Goal: Task Accomplishment & Management: Manage account settings

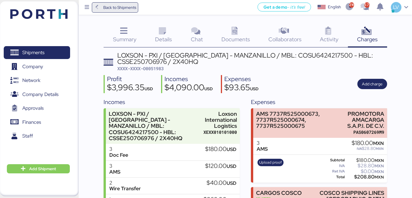
click at [121, 9] on span "Back to Shipments" at bounding box center [119, 7] width 33 height 7
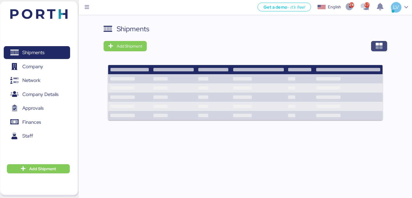
click at [374, 48] on span "button" at bounding box center [379, 46] width 16 height 10
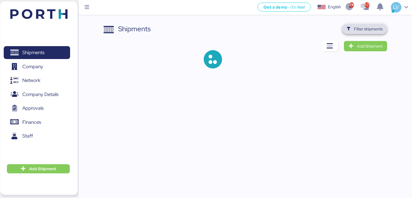
click at [368, 25] on span "Filter shipments" at bounding box center [365, 29] width 36 height 8
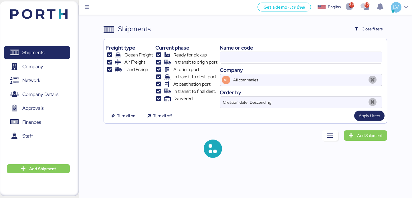
click at [295, 54] on input at bounding box center [301, 57] width 162 height 11
type input "vitro"
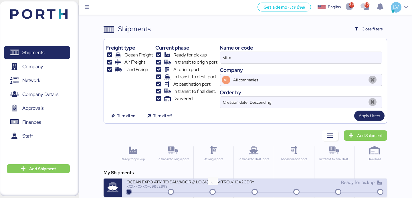
click at [211, 188] on div "OCEAN EXPO ATM TO SALVADOR // LOGICAL - VITRO // 10X20DRY // MAERKS [DATE] XXXX…" at bounding box center [254, 187] width 265 height 18
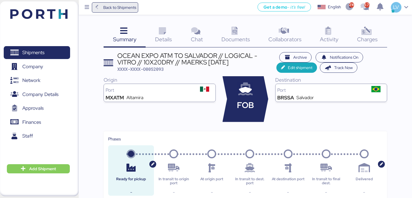
click at [133, 3] on span "Back to Shipments" at bounding box center [115, 7] width 43 height 10
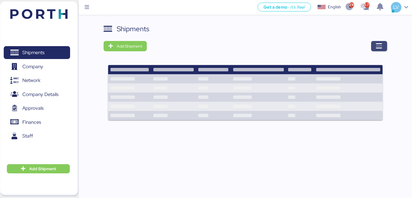
click at [381, 43] on icon "button" at bounding box center [379, 46] width 7 height 7
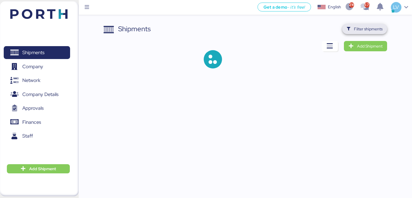
click at [374, 31] on span "Filter shipments" at bounding box center [368, 28] width 29 height 7
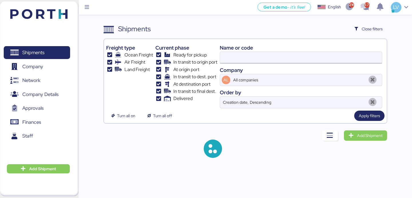
click at [330, 54] on input at bounding box center [301, 57] width 162 height 11
paste input "COSU6423348320"
type input "COSU6423348320"
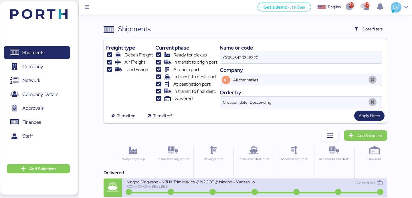
click at [211, 180] on div "Ningbo Dingwang - NBHX Trim México // 1x20OT // Ningbo - Manzanillo // MBL: COS…" at bounding box center [190, 181] width 128 height 5
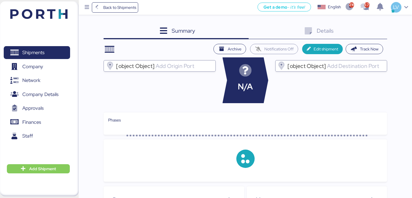
click at [370, 27] on div "Details 0" at bounding box center [318, 31] width 138 height 15
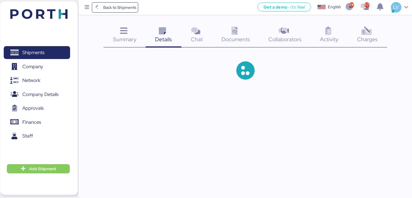
click at [370, 28] on icon at bounding box center [366, 31] width 12 height 8
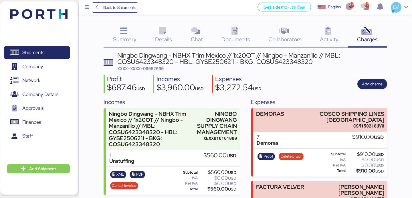
click at [368, 71] on div "Ningbo Dingwang - NBHX Trim México // 1x20OT // Ningbo - Manzanillo // MBL: COS…" at bounding box center [252, 62] width 270 height 20
click at [366, 81] on span "Add charge" at bounding box center [372, 83] width 21 height 7
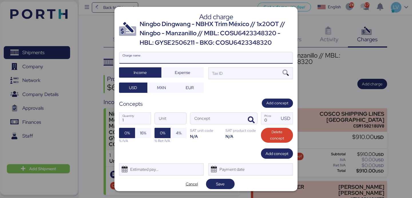
click at [282, 55] on input "Charge name" at bounding box center [205, 57] width 173 height 11
type input "AMS"
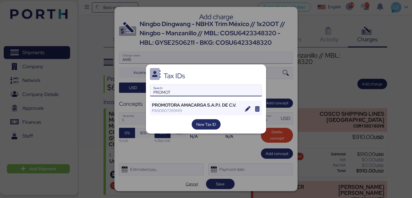
type input "PROMOT"
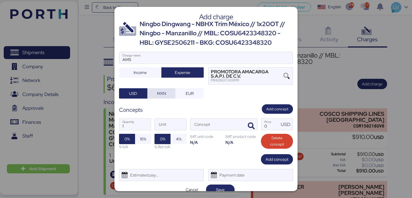
click at [161, 93] on span "MXN" at bounding box center [161, 93] width 9 height 7
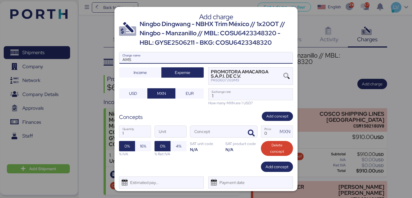
click at [169, 56] on input "AMS" at bounding box center [205, 57] width 173 height 11
paste input "COSU6423348320"
click at [160, 61] on input "AMS COSU6423348320" at bounding box center [205, 57] width 173 height 11
paste input "7737R525000676"
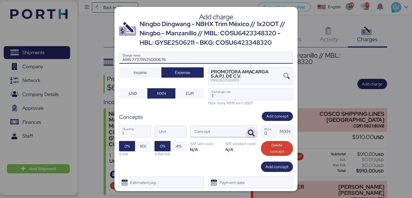
type input "AMS 7737R525000676"
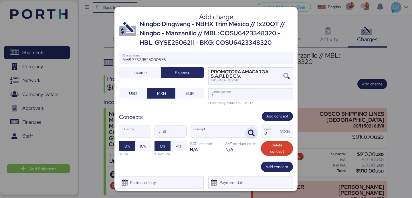
click at [248, 131] on icon "button" at bounding box center [251, 133] width 7 height 7
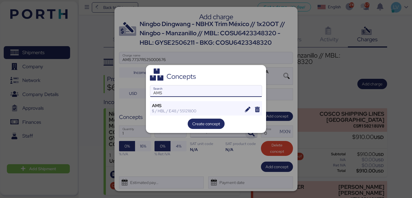
type input "AMS"
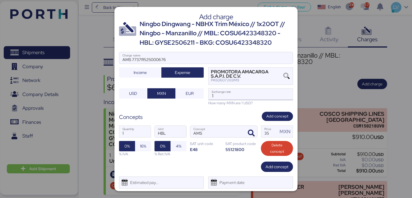
click at [214, 94] on input "1" at bounding box center [251, 93] width 84 height 11
paste input "8.6615"
type input "18.6615"
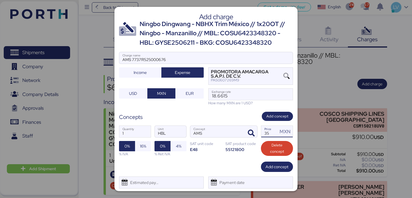
click at [266, 130] on input "35" at bounding box center [269, 131] width 17 height 11
type input "60"
click at [141, 144] on span "16%" at bounding box center [143, 145] width 6 height 7
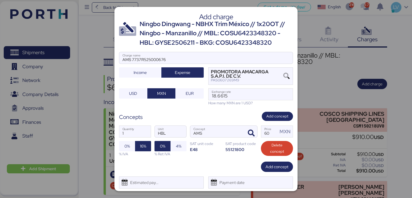
click at [212, 162] on div "Add concept" at bounding box center [206, 166] width 174 height 10
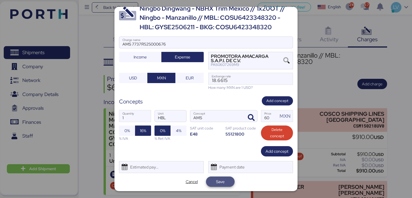
click at [223, 181] on span "Save" at bounding box center [220, 181] width 9 height 7
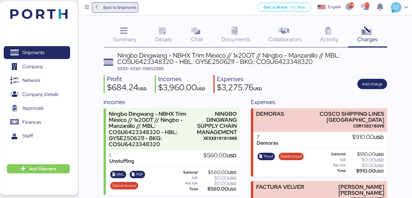
click at [93, 12] on span "Back to Shipments" at bounding box center [115, 7] width 47 height 10
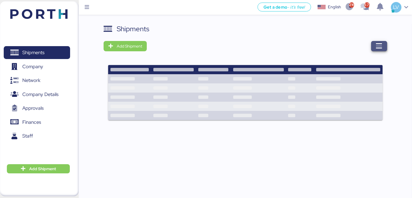
click at [385, 44] on span "button" at bounding box center [379, 46] width 16 height 10
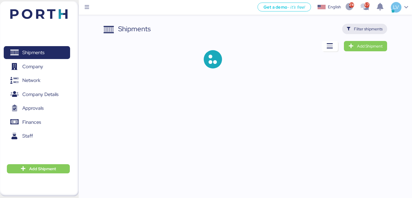
click at [371, 33] on span "Filter shipments" at bounding box center [364, 29] width 45 height 10
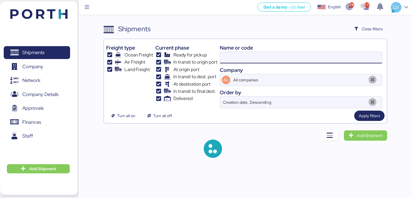
click at [316, 61] on input at bounding box center [301, 57] width 162 height 11
paste input "QGD2024411"
type input "QGD2024411"
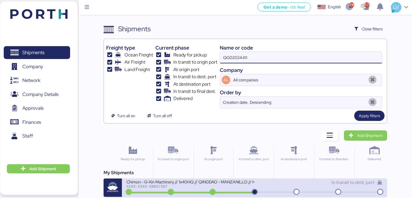
click at [216, 186] on div "XXXX-XXXX-O0051987" at bounding box center [190, 186] width 128 height 4
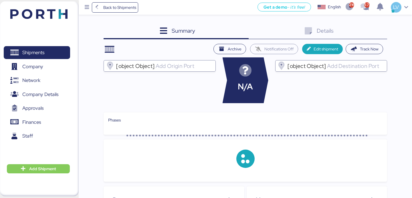
click at [373, 31] on div "Details 0" at bounding box center [318, 31] width 138 height 15
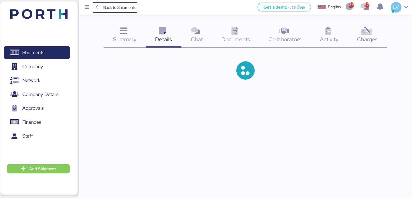
click at [373, 31] on div "Charges 0" at bounding box center [367, 36] width 39 height 24
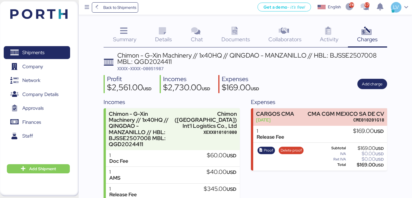
click at [377, 77] on div "Profit $2,561.00 USD Incomes $2,730.00 USD Expenses $169.00 USD Add charge" at bounding box center [245, 84] width 283 height 18
click at [376, 85] on span "Add charge" at bounding box center [372, 83] width 21 height 7
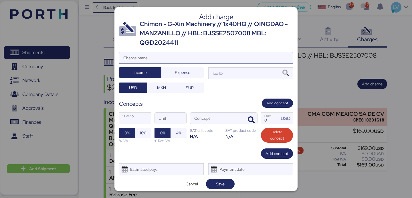
click at [284, 52] on input "Charge name" at bounding box center [205, 57] width 173 height 11
type input "AMS"
click at [259, 53] on input "AMS" at bounding box center [205, 57] width 173 height 11
click at [255, 62] on input "AMS" at bounding box center [205, 57] width 173 height 11
paste input "7737R525000677"
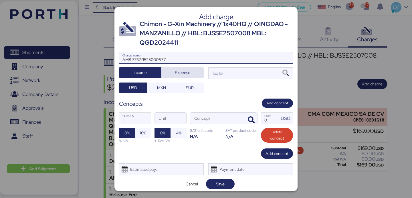
type input "AMS 7737R525000677"
click at [195, 72] on span "Expense" at bounding box center [182, 72] width 33 height 8
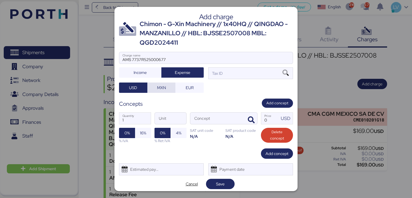
click at [164, 87] on span "MXN" at bounding box center [161, 87] width 9 height 7
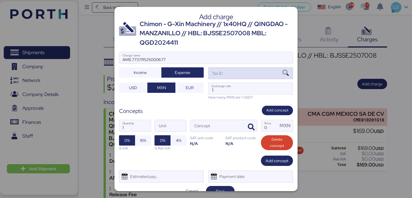
click at [257, 75] on div "Tax ID" at bounding box center [250, 72] width 85 height 11
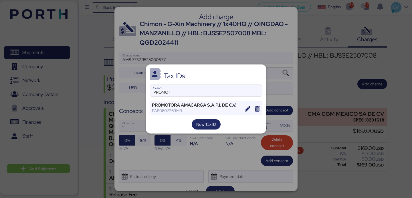
type input "PROMOT"
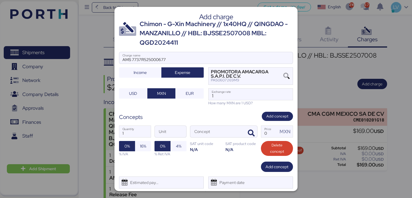
click at [223, 105] on div "How many MXN are 1 USD?" at bounding box center [250, 102] width 85 height 5
click at [223, 99] on input "1" at bounding box center [251, 93] width 84 height 11
paste input "8.6615"
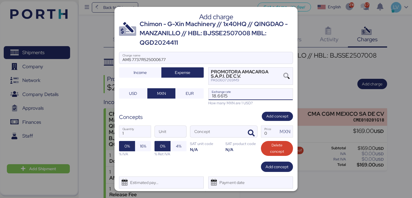
type input "18.6615"
click at [250, 123] on div "1 Quantity Unit Concept 0 Price MXN 0% 16% % IVA 0% 4% % Ret IVA SAT unit code …" at bounding box center [206, 141] width 174 height 40
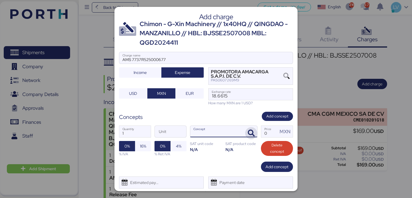
click at [253, 134] on icon "button" at bounding box center [251, 133] width 7 height 7
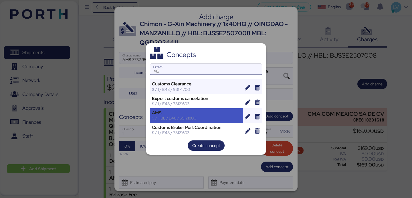
type input "MS"
click at [216, 114] on div "AMS" at bounding box center [196, 112] width 89 height 5
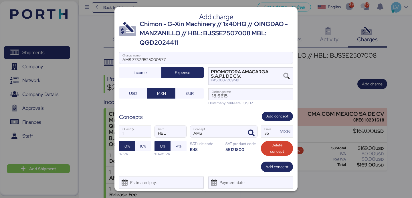
click at [263, 126] on input "35" at bounding box center [269, 131] width 17 height 11
type input "60"
click at [151, 145] on span "16%" at bounding box center [143, 146] width 16 height 10
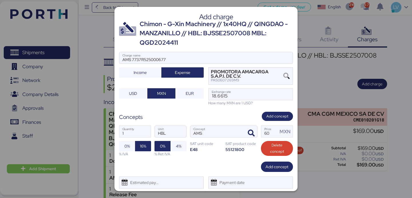
click at [185, 156] on div "% Ret IVA" at bounding box center [170, 153] width 32 height 5
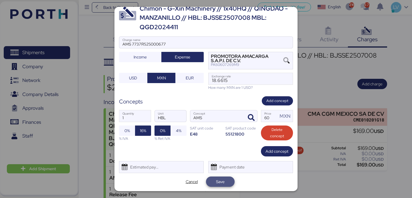
click at [215, 181] on span "Save" at bounding box center [220, 181] width 19 height 8
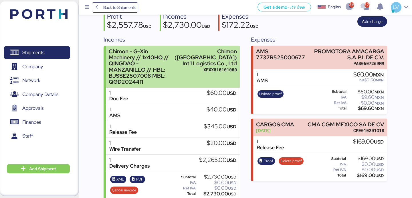
scroll to position [0, 0]
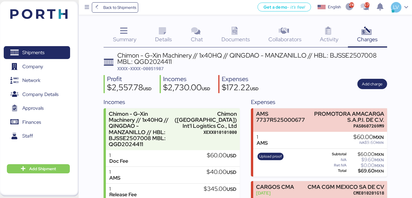
click at [152, 74] on div "Chimon - G-Xin Machinery // 1x40HQ // QINGDAO - MANZANILLO // HBL: BJSSE2507008…" at bounding box center [245, 157] width 283 height 210
click at [153, 71] on span "XXXX-XXXX-O0051987" at bounding box center [140, 69] width 46 height 6
copy span "O0051987"
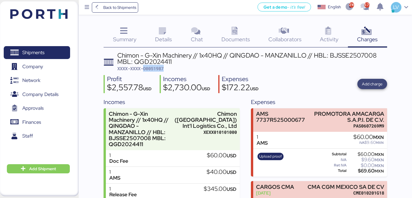
click at [374, 83] on span "Add charge" at bounding box center [372, 83] width 21 height 7
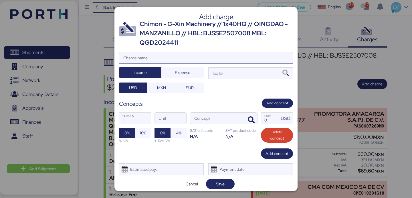
click at [265, 57] on input "Charge name" at bounding box center [205, 57] width 173 height 11
type input "d"
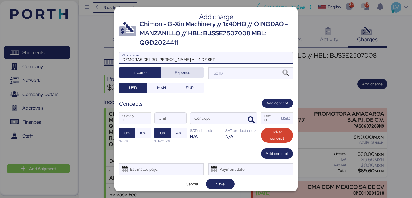
type input "DEMORAS DEL 30 [PERSON_NAME] AL 4 DE SEP"
click at [187, 72] on span "Expense" at bounding box center [182, 72] width 15 height 7
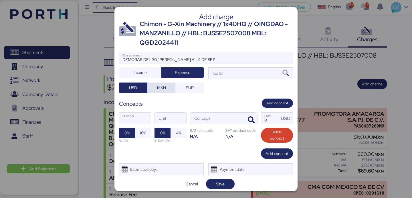
click at [162, 89] on span "MXN" at bounding box center [161, 87] width 9 height 7
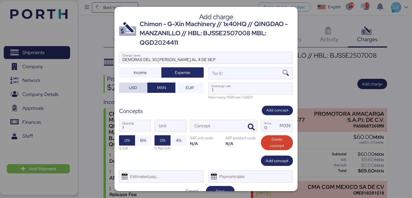
click at [137, 85] on span "USD" at bounding box center [133, 88] width 19 height 8
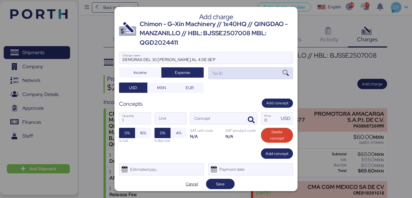
click at [253, 73] on div "Tax ID" at bounding box center [250, 72] width 85 height 11
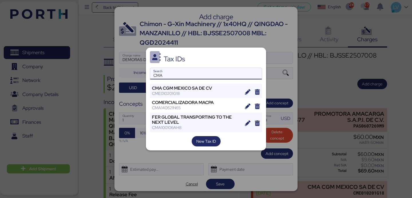
type input "CMA"
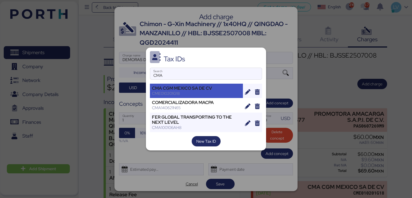
click at [225, 92] on div "CME010201G18" at bounding box center [196, 93] width 89 height 5
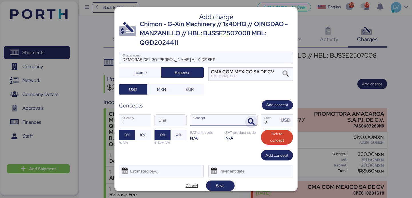
click at [248, 118] on icon "button" at bounding box center [251, 121] width 7 height 7
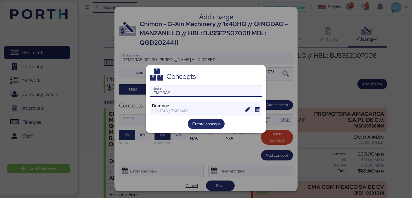
type input "EMORAS"
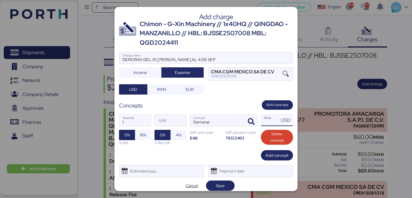
click at [281, 122] on div "USD" at bounding box center [287, 119] width 12 height 7
type input "0"
click at [264, 120] on input "Price USD" at bounding box center [270, 119] width 18 height 11
type input "172"
click at [126, 122] on input "1" at bounding box center [134, 119] width 31 height 11
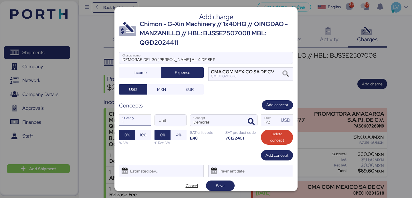
click at [126, 122] on input "1" at bounding box center [134, 119] width 31 height 11
click at [226, 188] on span "Save" at bounding box center [220, 185] width 19 height 8
type input "6"
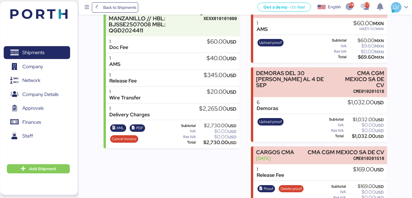
scroll to position [123, 0]
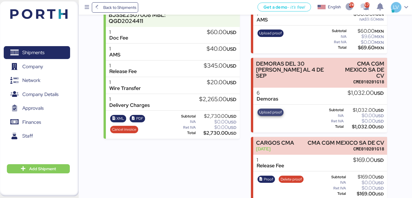
click at [266, 109] on span "Upload proof" at bounding box center [270, 112] width 23 height 6
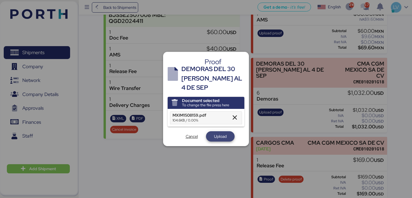
click at [221, 137] on span "Upload" at bounding box center [220, 136] width 13 height 7
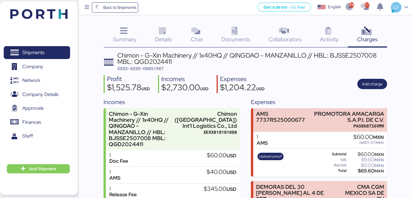
click at [158, 66] on span "XXXX-XXXX-O0051987" at bounding box center [140, 69] width 46 height 6
copy span "O0051987"
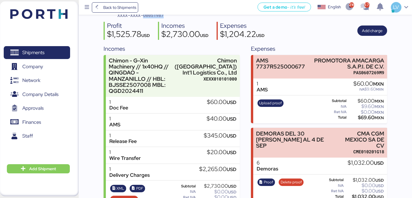
scroll to position [123, 0]
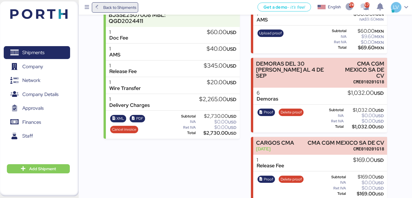
click at [131, 9] on span "Back to Shipments" at bounding box center [119, 7] width 33 height 7
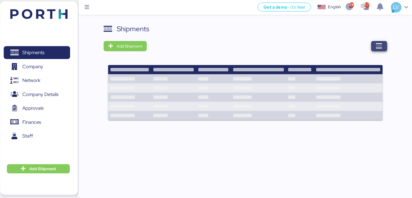
click at [377, 44] on icon "button" at bounding box center [379, 46] width 7 height 7
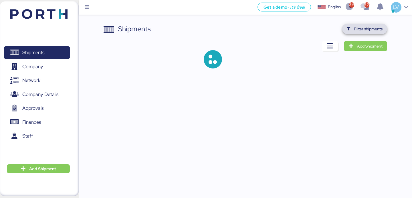
click at [370, 27] on span "Filter shipments" at bounding box center [368, 28] width 29 height 7
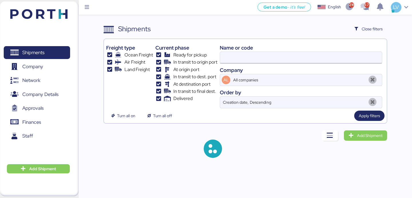
click at [325, 52] on input at bounding box center [301, 57] width 162 height 11
paste input "ZIMUSNH22125853"
type input "ZIMUSNH22125853"
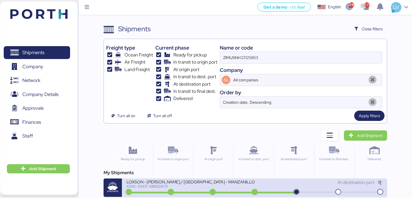
click at [155, 187] on div "XXXX-XXXX-O0052019" at bounding box center [190, 186] width 128 height 4
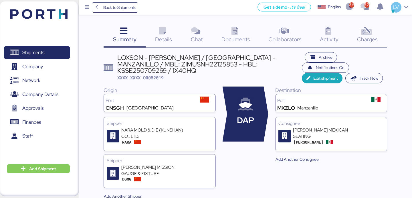
click at [364, 32] on icon at bounding box center [366, 31] width 12 height 8
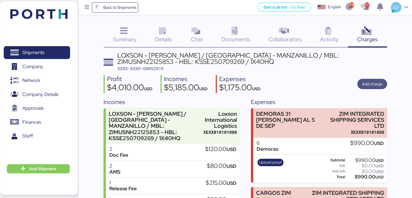
click at [367, 80] on span "Add charge" at bounding box center [372, 84] width 21 height 8
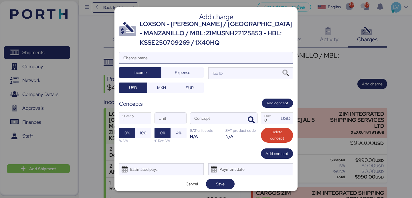
click at [268, 57] on input "Charge name" at bounding box center [205, 57] width 173 height 11
type input "a"
type input "AMS"
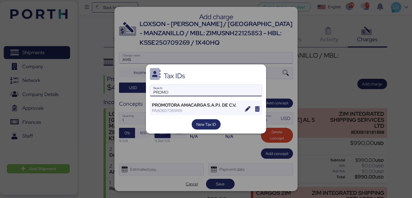
type input "PROMO"
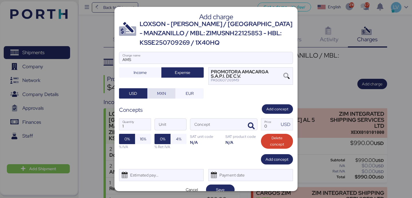
click at [168, 94] on span "MXN" at bounding box center [161, 93] width 19 height 8
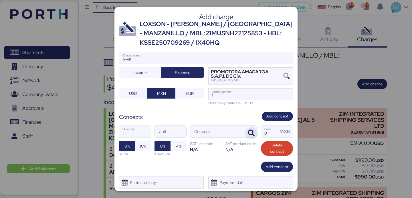
click at [256, 129] on span "button" at bounding box center [251, 133] width 12 height 12
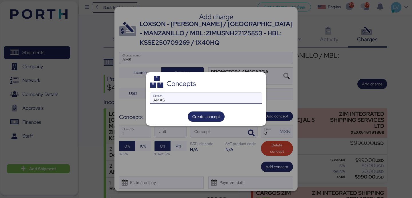
type input "AMAS"
click at [230, 99] on input "AMAS" at bounding box center [206, 97] width 112 height 11
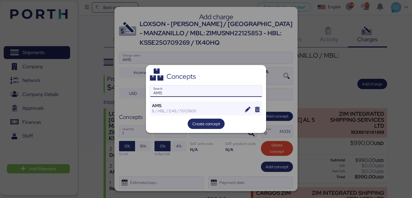
type input "AMS"
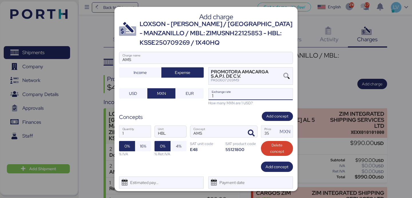
click at [228, 100] on label "1 Exchange rate" at bounding box center [250, 94] width 85 height 12
click at [228, 100] on input "1" at bounding box center [251, 93] width 84 height 11
click at [228, 100] on label "1 Exchange rate" at bounding box center [250, 94] width 85 height 12
click at [228, 100] on input "1" at bounding box center [251, 93] width 84 height 11
click at [228, 100] on label "1 Exchange rate" at bounding box center [250, 94] width 85 height 12
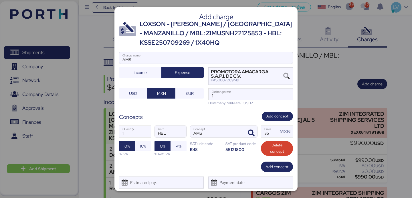
click at [228, 100] on input "1" at bounding box center [251, 93] width 84 height 11
click at [228, 97] on input "1" at bounding box center [251, 93] width 84 height 11
paste input "4428208"
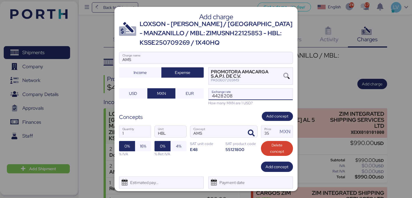
click at [241, 93] on input "4428208" at bounding box center [251, 93] width 84 height 11
paste input "18.6615"
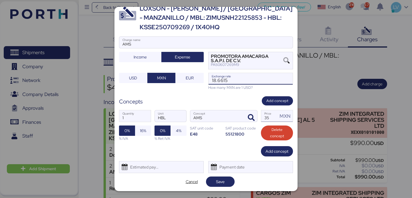
type input "18.6615"
click at [263, 115] on input "35" at bounding box center [269, 115] width 17 height 11
type input "60"
click at [134, 117] on input "1" at bounding box center [134, 115] width 31 height 11
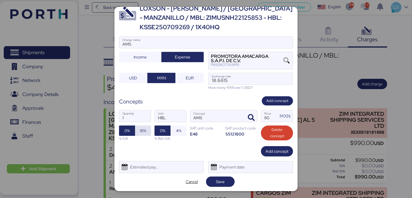
click at [139, 128] on span "16%" at bounding box center [143, 130] width 16 height 10
type input "2"
click at [214, 181] on span "Save" at bounding box center [220, 181] width 19 height 8
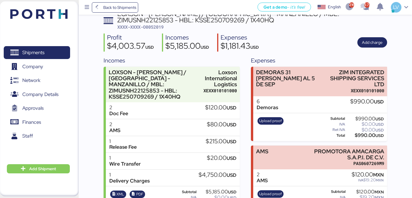
scroll to position [0, 0]
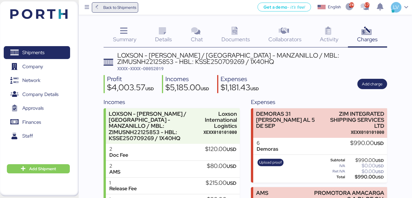
click at [116, 7] on span "Back to Shipments" at bounding box center [119, 7] width 33 height 7
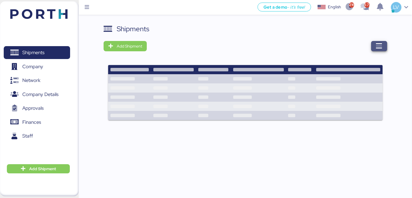
click at [383, 44] on span "button" at bounding box center [379, 46] width 16 height 10
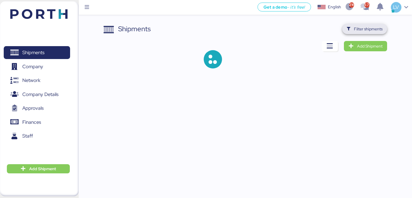
click at [372, 26] on span "Filter shipments" at bounding box center [368, 28] width 29 height 7
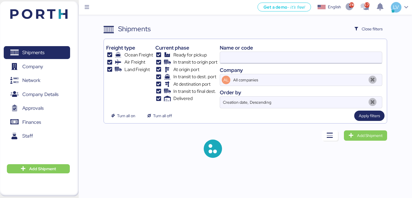
click at [314, 56] on input at bounding box center [301, 57] width 162 height 11
paste input "BJSSE2507002"
type input "BJSSE2507002"
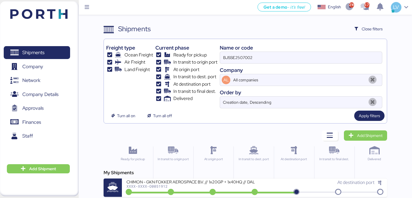
click at [168, 176] on div "My Shipments CHIMON - GKN FOKKER AEROSPACE B.V. // 1x20GP + 1x40HQ // DALIAN - …" at bounding box center [245, 182] width 283 height 27
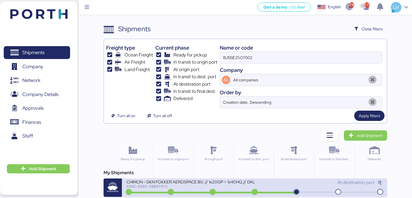
click at [168, 182] on div "CHIMON - GKN FOKKER AEROSPACE B.V. // 1x20GP + 1x40HQ // DALIAN - MANZANILLO //…" at bounding box center [190, 181] width 128 height 5
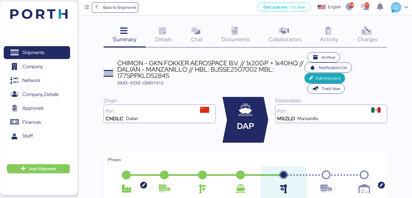
click at [155, 81] on span "XXXX-XXXX-O0051912" at bounding box center [140, 83] width 46 height 6
copy span "O0051912"
click at [229, 35] on span "Documents" at bounding box center [235, 38] width 29 height 7
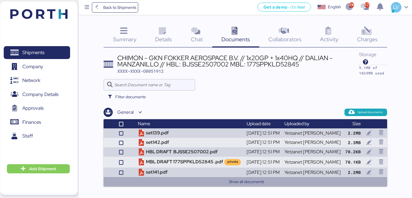
click at [214, 181] on button "Show all documents" at bounding box center [246, 181] width 272 height 7
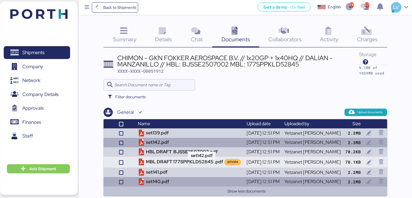
click at [204, 144] on td "set142.pdf" at bounding box center [190, 142] width 108 height 9
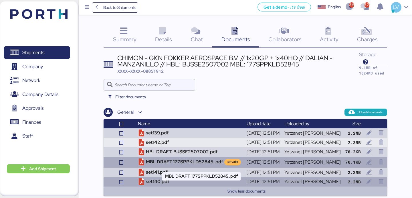
click at [197, 162] on td "MBL DRAFT 177SPPKLD52845 .pdf private" at bounding box center [190, 161] width 108 height 11
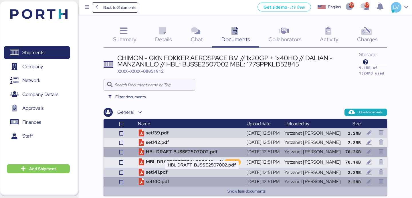
click at [190, 155] on td "HBL DRAFT BJSSE2507002.pdf" at bounding box center [190, 151] width 108 height 9
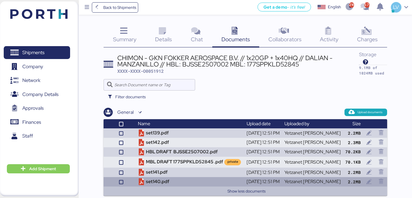
click at [142, 2] on div "Get a demo - it’s free! Get a demo English Inglés English 2163 578 LV" at bounding box center [275, 7] width 274 height 15
click at [129, 5] on span "Back to Shipments" at bounding box center [119, 7] width 33 height 7
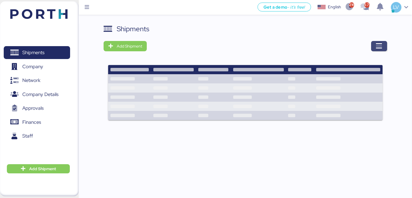
click at [382, 49] on icon "button" at bounding box center [379, 46] width 7 height 7
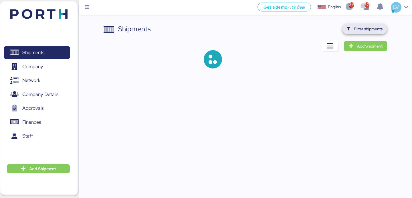
click at [373, 29] on span "Filter shipments" at bounding box center [368, 28] width 29 height 7
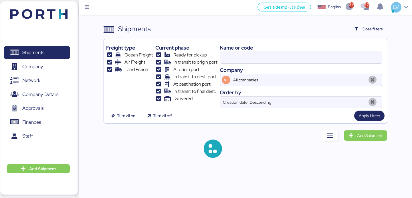
click at [340, 59] on input at bounding box center [301, 57] width 162 height 11
paste input "170501"
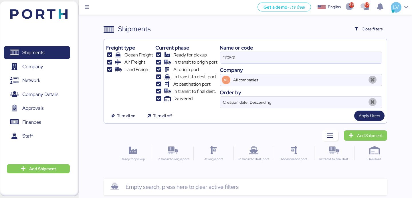
click at [262, 57] on input "170501" at bounding box center [301, 57] width 162 height 11
click at [267, 55] on input "170501" at bounding box center [301, 57] width 162 height 11
paste input "A0052047"
type input "A0052047"
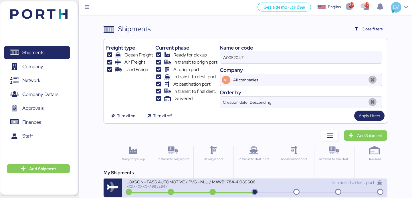
click at [140, 186] on div "XXXX-XXXX-A0052047" at bounding box center [190, 186] width 128 height 4
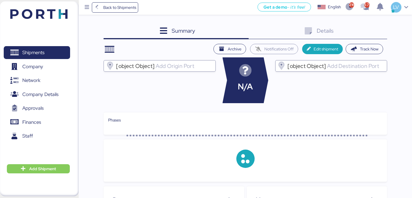
click at [357, 32] on div "Details 0" at bounding box center [318, 31] width 138 height 15
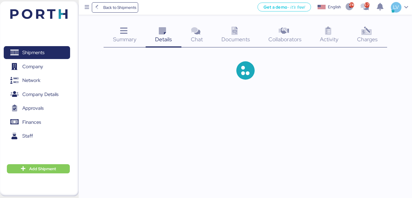
click at [363, 34] on icon at bounding box center [366, 31] width 12 height 8
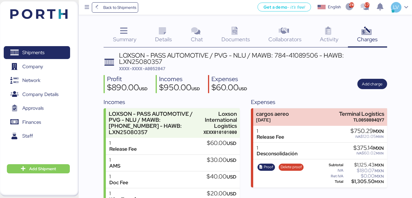
click at [151, 70] on span "XXXX-XXXX-A0052047" at bounding box center [142, 69] width 46 height 6
copy span "A0052047"
click at [383, 82] on span "Add charge" at bounding box center [372, 84] width 30 height 10
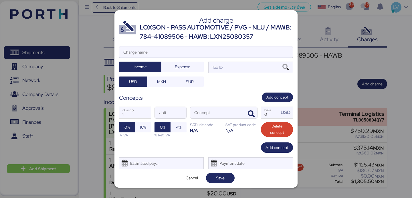
click at [275, 51] on input "Charge name" at bounding box center [205, 51] width 173 height 11
type input "a"
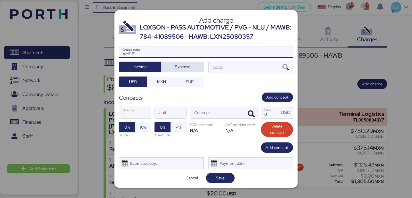
type input "AMS 51"
click at [176, 63] on span "Expense" at bounding box center [182, 66] width 15 height 7
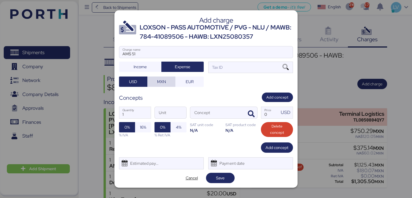
click at [158, 83] on span "MXN" at bounding box center [161, 81] width 9 height 7
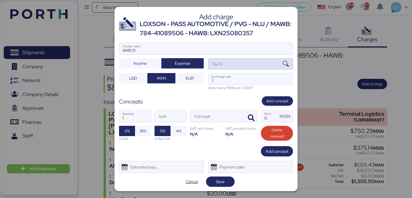
click at [233, 67] on div "Tax ID" at bounding box center [250, 63] width 85 height 11
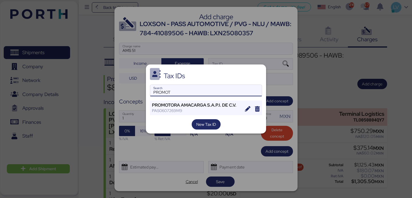
type input "PROMOT"
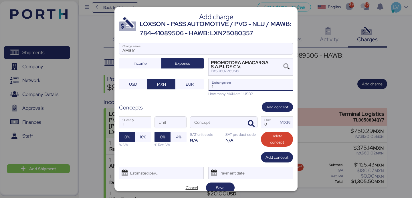
click at [252, 89] on input "1" at bounding box center [251, 84] width 84 height 11
paste input "18.6615"
click at [250, 86] on input "118.6615" at bounding box center [251, 84] width 84 height 11
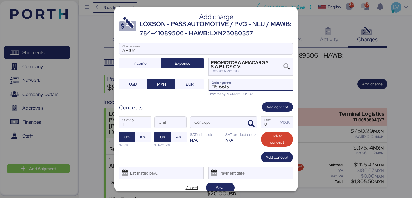
click at [250, 86] on input "118.6615" at bounding box center [251, 84] width 84 height 11
paste input "Exchange rate"
type input "18.6615"
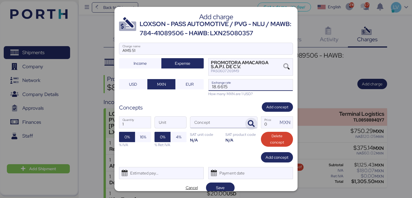
click at [250, 118] on span "button" at bounding box center [251, 124] width 12 height 12
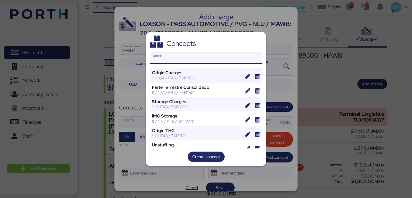
type input "P"
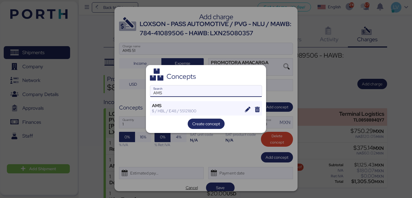
type input "AMS"
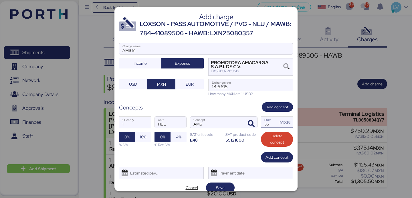
click at [274, 127] on input "35" at bounding box center [269, 121] width 17 height 11
type input "3"
type input "2"
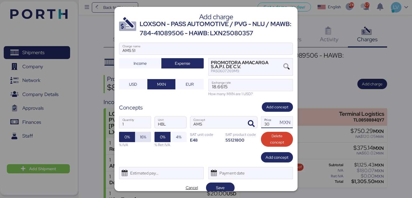
type input "30"
click at [142, 134] on span "16%" at bounding box center [143, 136] width 6 height 7
click at [215, 187] on span "Save" at bounding box center [220, 187] width 19 height 8
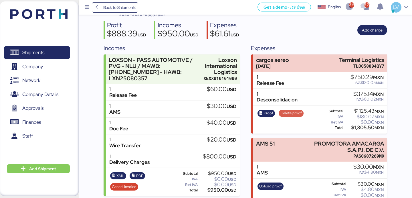
scroll to position [67, 0]
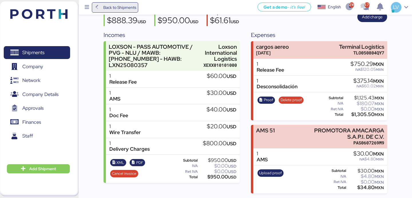
click at [128, 8] on span "Back to Shipments" at bounding box center [119, 7] width 33 height 7
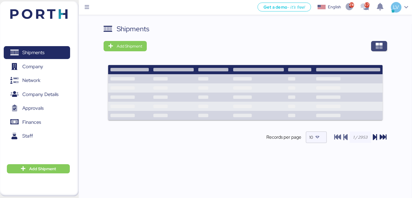
click at [378, 44] on icon "button" at bounding box center [379, 46] width 7 height 7
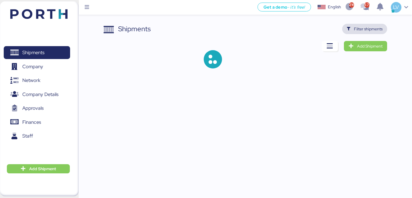
click at [374, 30] on span "Filter shipments" at bounding box center [368, 28] width 29 height 7
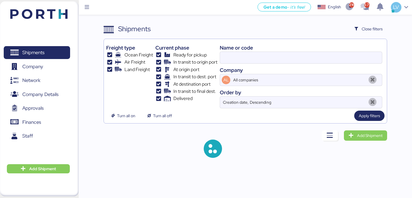
click at [322, 51] on div at bounding box center [301, 57] width 162 height 12
click at [322, 52] on input at bounding box center [301, 57] width 162 height 11
click at [321, 59] on input at bounding box center [301, 57] width 162 height 11
paste input "A0052078/171174"
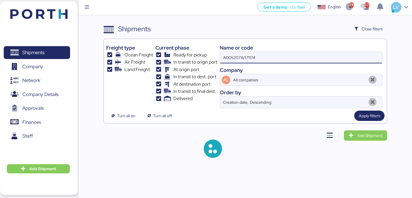
click at [249, 57] on input "A0052078/171174" at bounding box center [301, 57] width 162 height 11
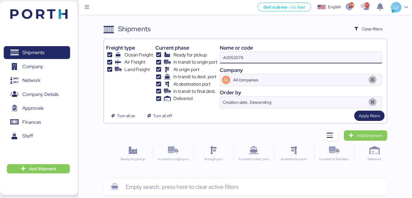
type input "A0052078"
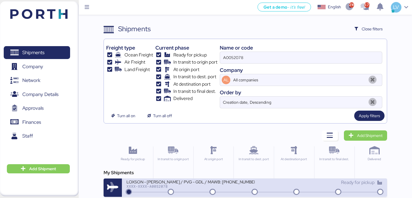
click at [152, 187] on div "XXXX-XXXX-A0052078" at bounding box center [190, 186] width 128 height 4
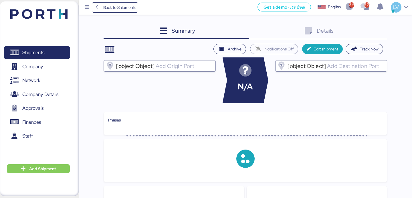
click at [381, 40] on div "Summary 0 Details 0 Archive Notifications Off Edit shipment Track Now [object O…" at bounding box center [245, 179] width 283 height 310
click at [379, 34] on div "Details 0" at bounding box center [318, 31] width 138 height 15
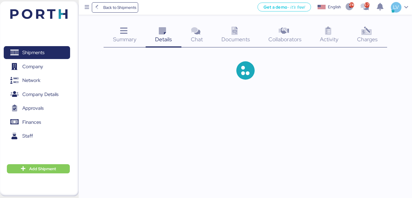
click at [379, 36] on div "Charges 0" at bounding box center [367, 36] width 39 height 24
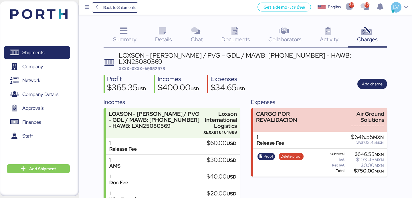
click at [380, 75] on div "Profit $365.35 USD Incomes $400.00 USD Expenses $34.65 USD Add charge" at bounding box center [245, 84] width 283 height 18
click at [371, 80] on span "Add charge" at bounding box center [372, 83] width 21 height 7
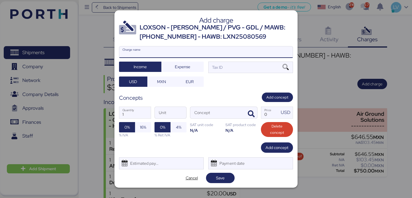
click at [265, 56] on input "Charge name" at bounding box center [205, 51] width 173 height 11
type input "a"
type input "AMS"
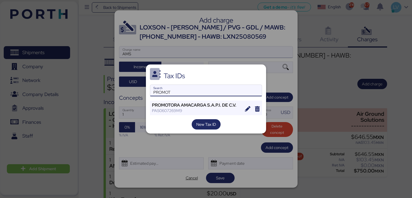
type input "PROMOT"
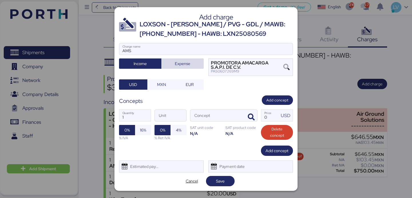
click at [185, 60] on span "Expense" at bounding box center [182, 63] width 33 height 8
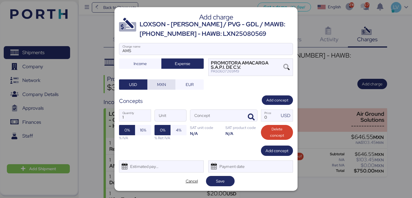
click at [161, 80] on span "MXN" at bounding box center [161, 84] width 19 height 8
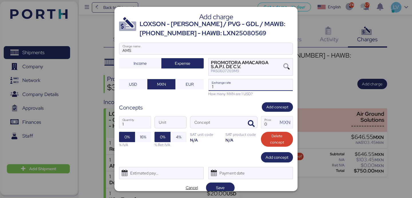
click at [249, 86] on input "1" at bounding box center [251, 84] width 84 height 11
type input "0"
paste input "18.6615"
type input "18.6615"
click at [248, 118] on span "button" at bounding box center [251, 124] width 12 height 12
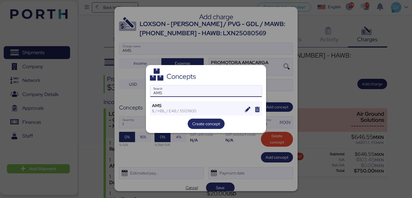
type input "AMS"
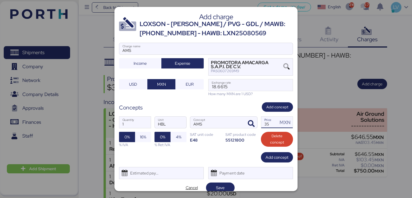
click at [275, 125] on input "35" at bounding box center [269, 121] width 17 height 11
type input "30"
click at [142, 140] on span "16%" at bounding box center [143, 137] width 7 height 8
click at [221, 195] on div at bounding box center [206, 99] width 412 height 198
click at [221, 194] on div at bounding box center [206, 99] width 412 height 198
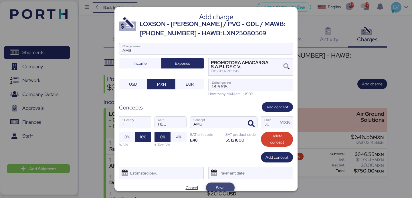
click at [221, 188] on span "Save" at bounding box center [220, 187] width 9 height 7
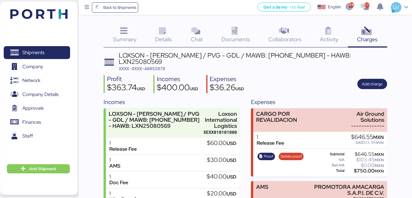
click at [164, 66] on span "XXXX-XXXX-A0052078" at bounding box center [142, 69] width 46 height 6
copy span "A0052078"
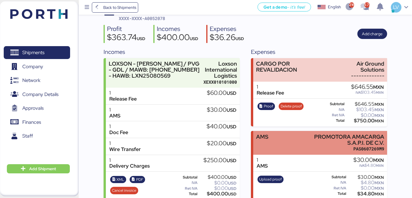
click at [303, 132] on div "AMS PROMOTORA AMACARGA S.A.P.I. DE C.V. PAS0607269M9" at bounding box center [320, 143] width 134 height 24
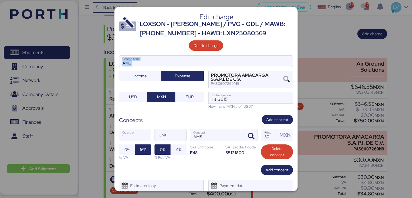
click at [263, 67] on div "AMS Charge name" at bounding box center [206, 61] width 174 height 12
click at [260, 63] on input "AMS" at bounding box center [205, 60] width 173 height 11
paste input "52"
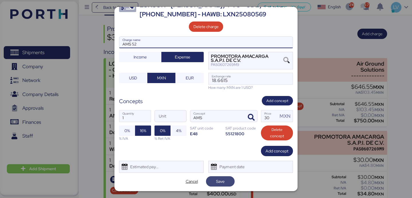
type input "AMS 52"
click at [227, 184] on span "Save" at bounding box center [220, 181] width 19 height 8
